Goal: Task Accomplishment & Management: Manage account settings

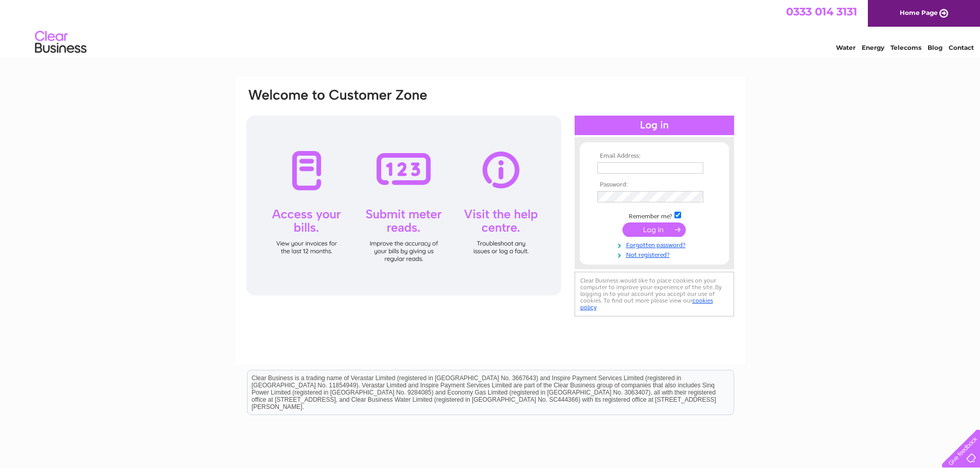
type input "govanaccounts@yahoo.com"
click at [654, 227] on input "submit" at bounding box center [653, 230] width 63 height 14
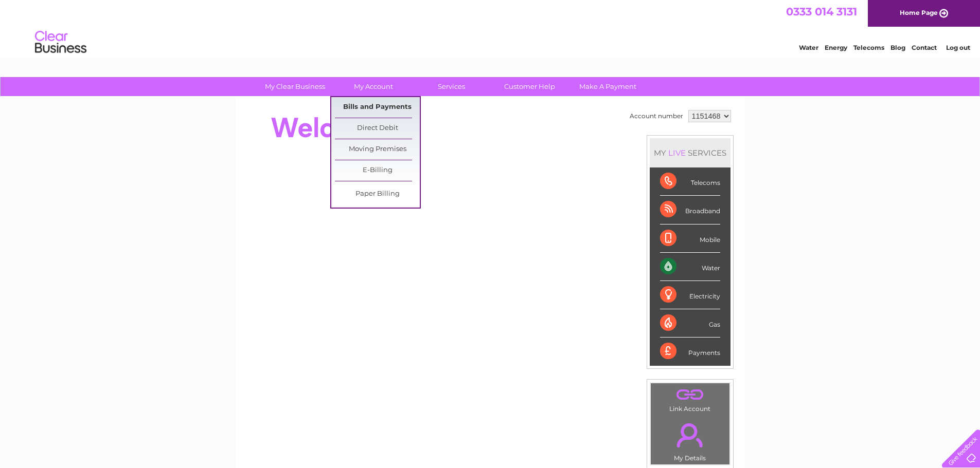
click at [380, 109] on link "Bills and Payments" at bounding box center [377, 107] width 85 height 21
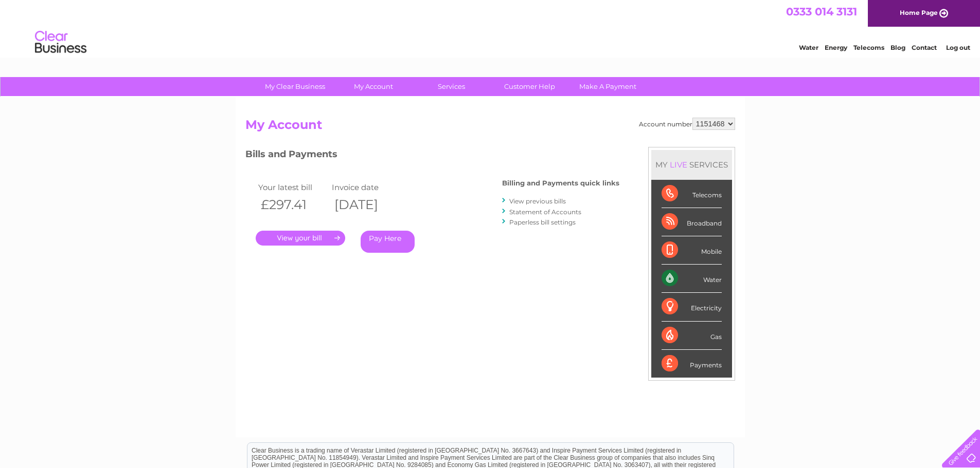
click at [300, 241] on link "." at bounding box center [300, 238] width 89 height 15
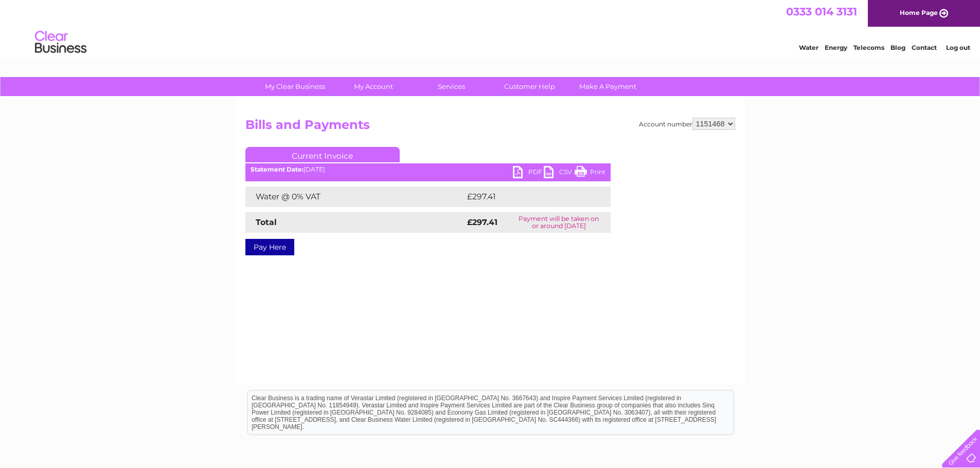
click at [517, 170] on link "PDF" at bounding box center [528, 173] width 31 height 15
